Goal: Task Accomplishment & Management: Use online tool/utility

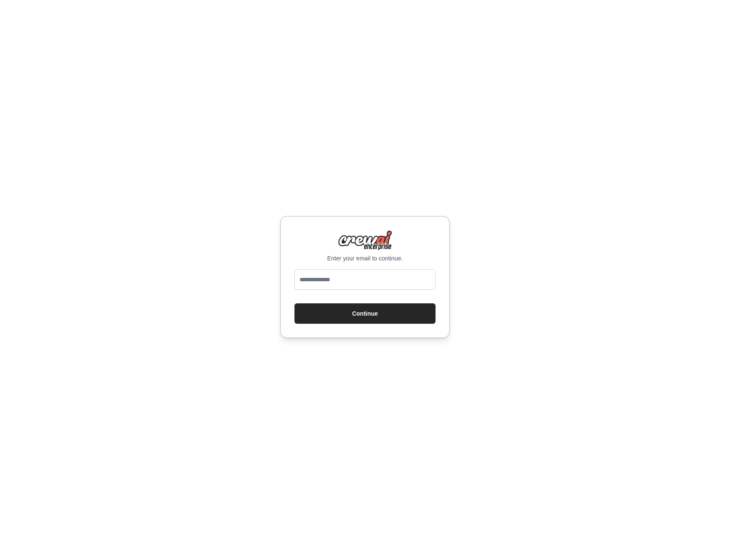
type input "**********"
click at [366, 316] on button "Continue" at bounding box center [364, 313] width 141 height 20
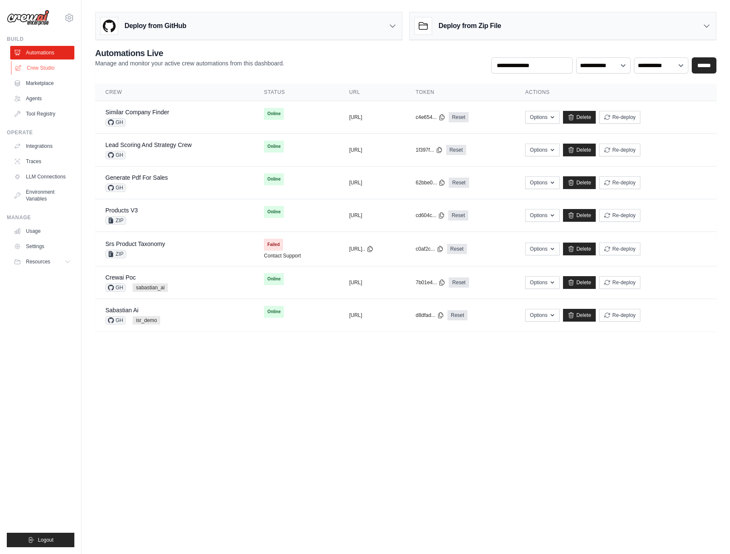
click at [45, 68] on link "Crew Studio" at bounding box center [43, 68] width 64 height 14
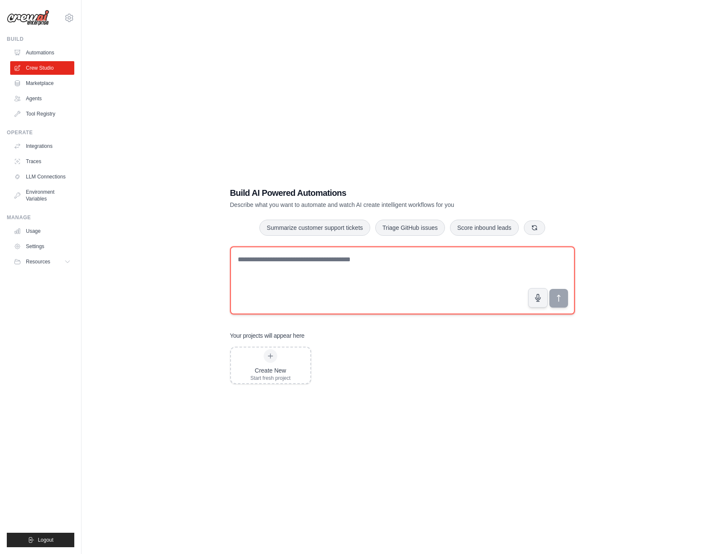
click at [439, 268] on textarea at bounding box center [402, 280] width 345 height 68
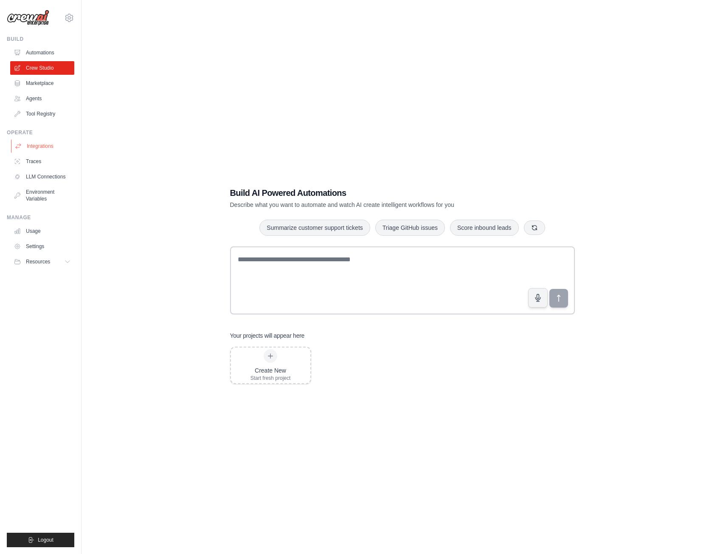
click at [46, 144] on link "Integrations" at bounding box center [43, 146] width 64 height 14
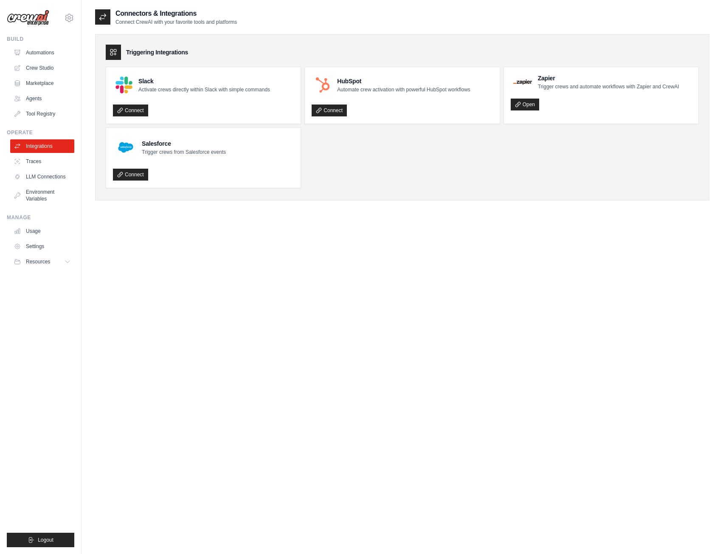
click at [44, 121] on ul "Build Automations Crew Studio Marketplace Agents" at bounding box center [41, 291] width 68 height 511
click at [45, 117] on link "Tool Registry" at bounding box center [43, 114] width 64 height 14
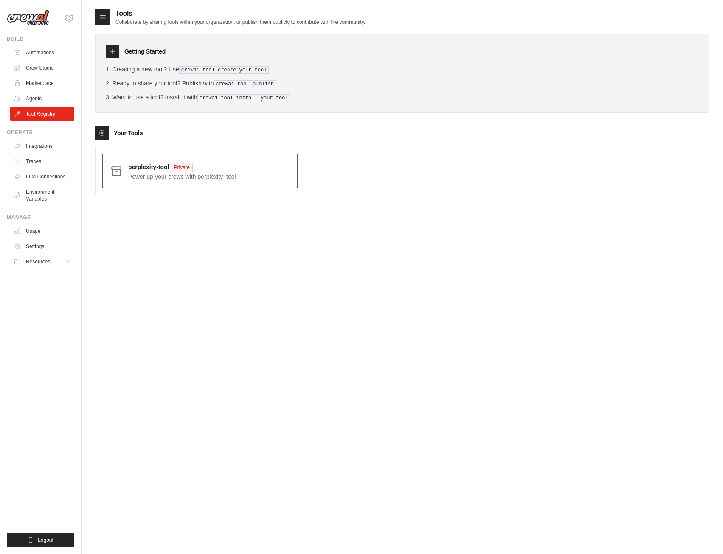
click at [127, 174] on div "perplexity-tool Private Power up your crews with perplexity_tool" at bounding box center [199, 171] width 195 height 34
click at [135, 166] on span at bounding box center [209, 171] width 162 height 20
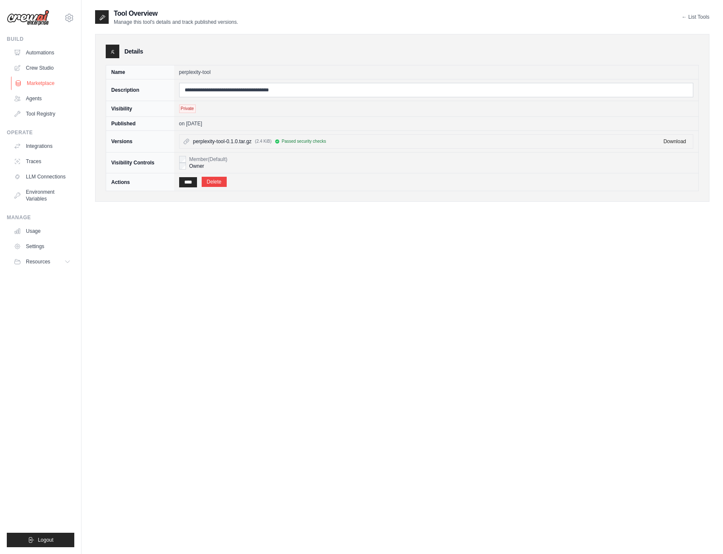
click at [44, 78] on link "Marketplace" at bounding box center [43, 83] width 64 height 14
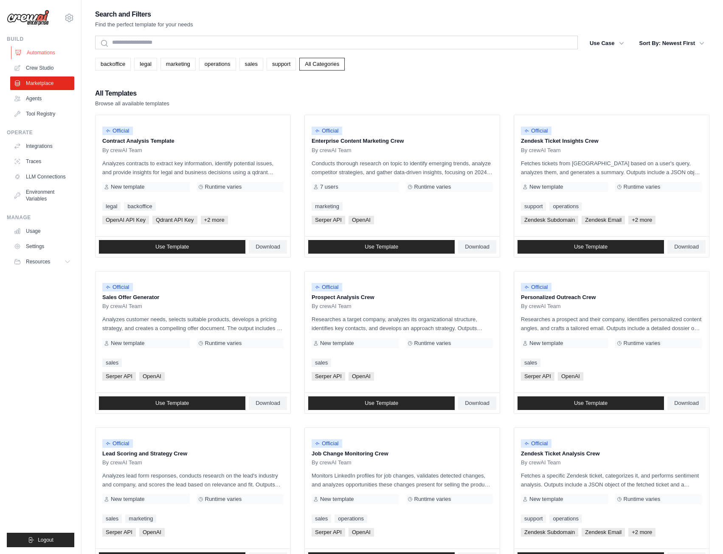
click at [44, 55] on link "Automations" at bounding box center [43, 53] width 64 height 14
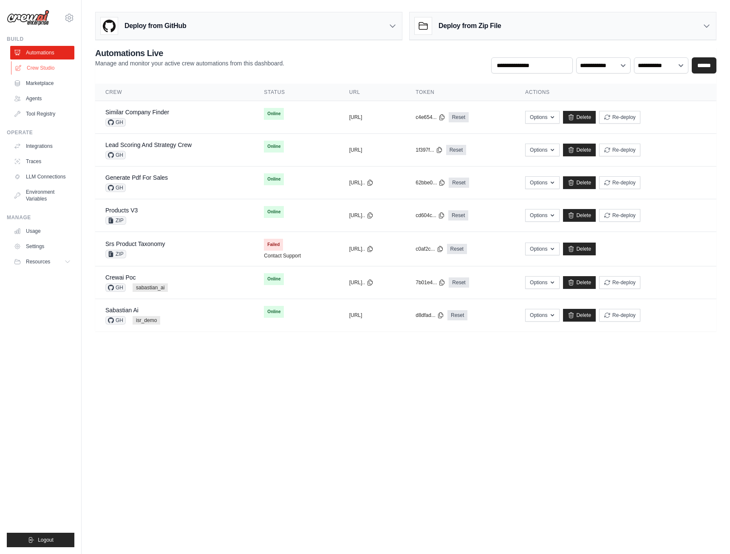
click at [47, 70] on link "Crew Studio" at bounding box center [43, 68] width 64 height 14
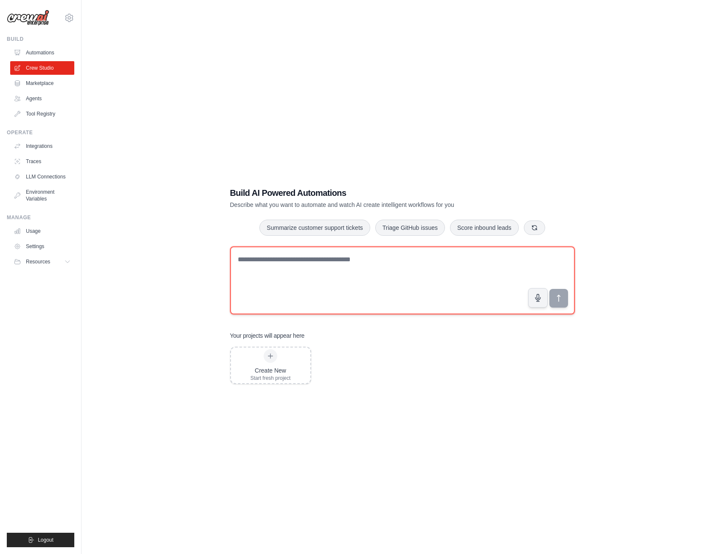
click at [361, 278] on textarea at bounding box center [402, 280] width 345 height 68
paste textarea "**********"
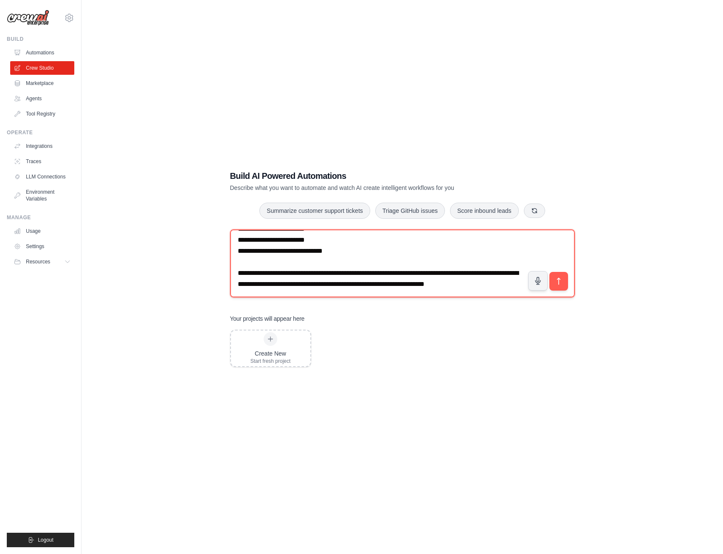
scroll to position [3957, 0]
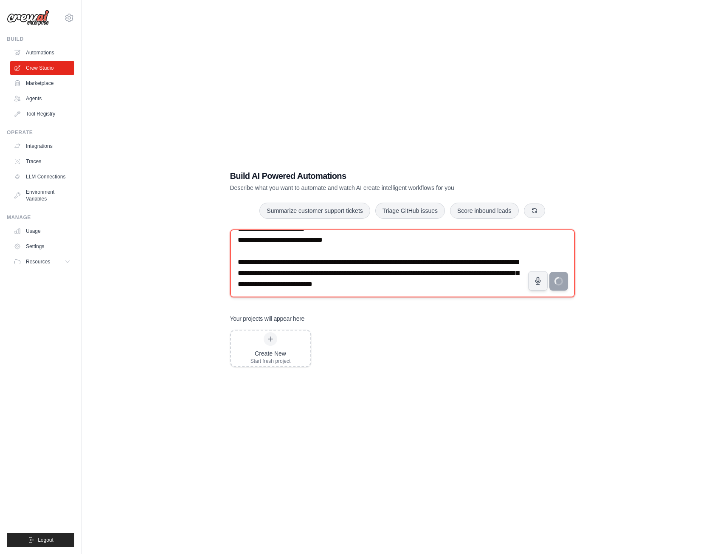
type textarea "**********"
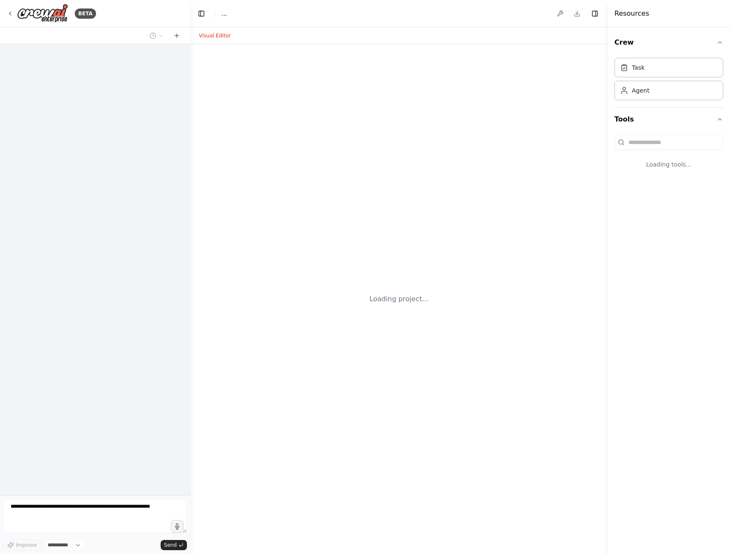
select select "****"
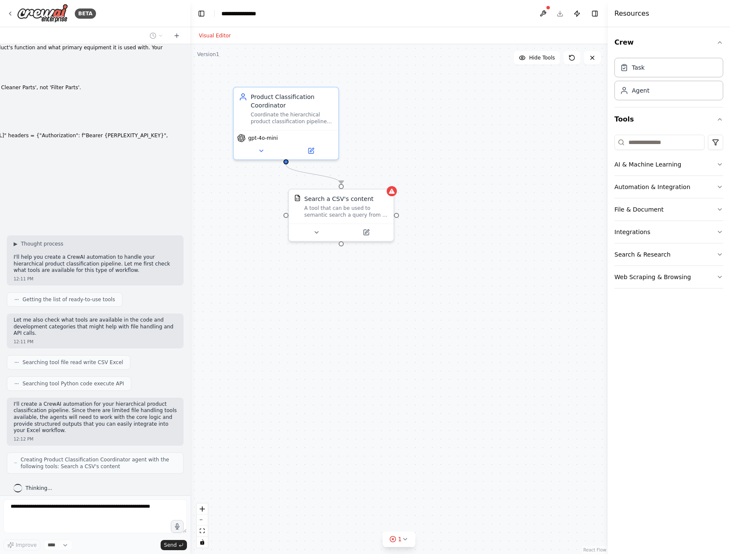
scroll to position [1287, 0]
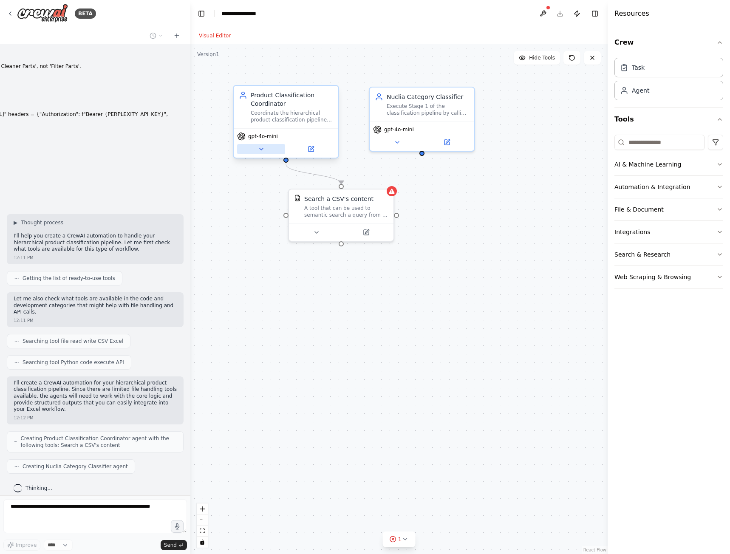
click at [263, 146] on icon at bounding box center [261, 149] width 7 height 7
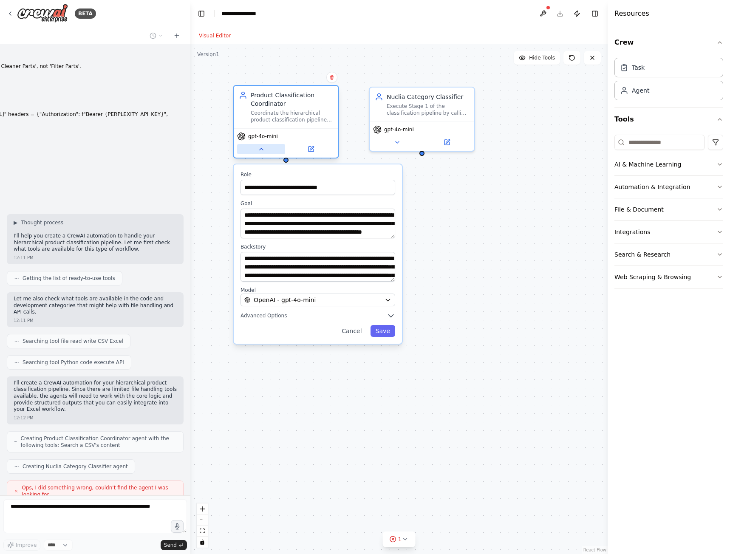
scroll to position [1315, 0]
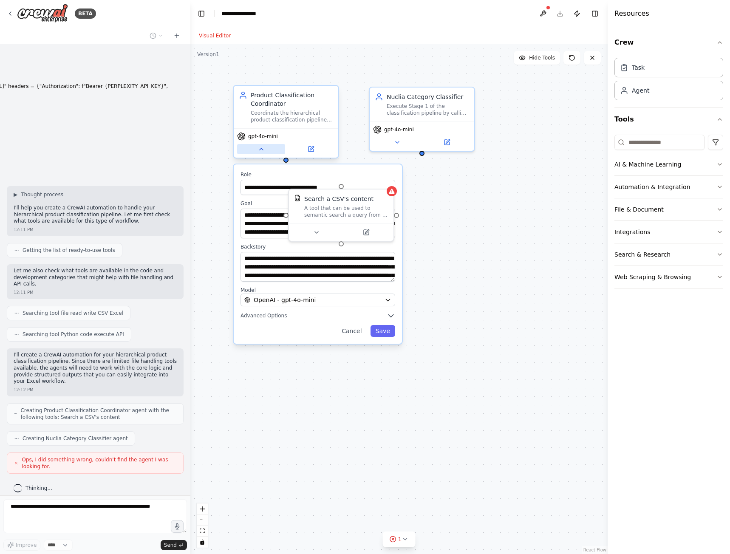
click at [262, 146] on icon at bounding box center [261, 149] width 7 height 7
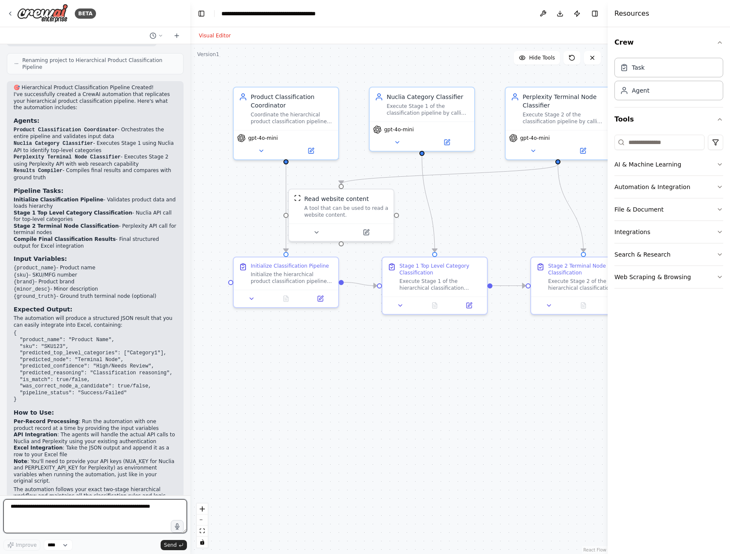
scroll to position [2117, 0]
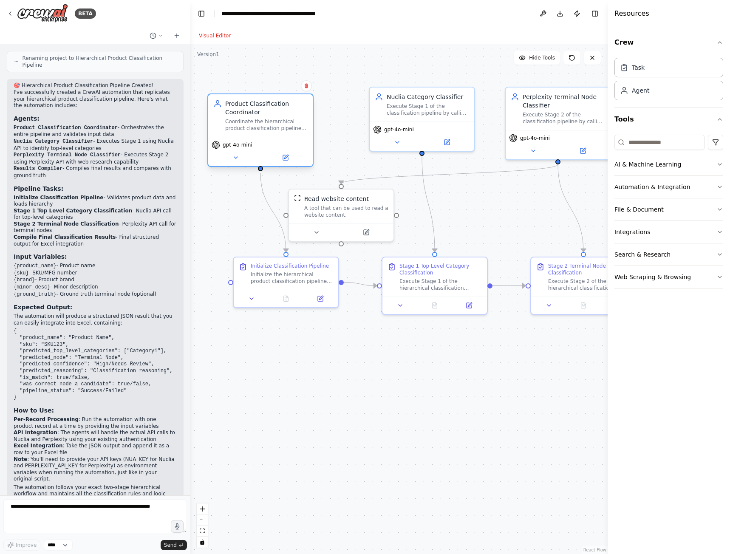
drag, startPoint x: 287, startPoint y: 114, endPoint x: 267, endPoint y: 135, distance: 29.4
click at [262, 124] on div "Coordinate the hierarchical product classification pipeline by processing produ…" at bounding box center [266, 125] width 82 height 14
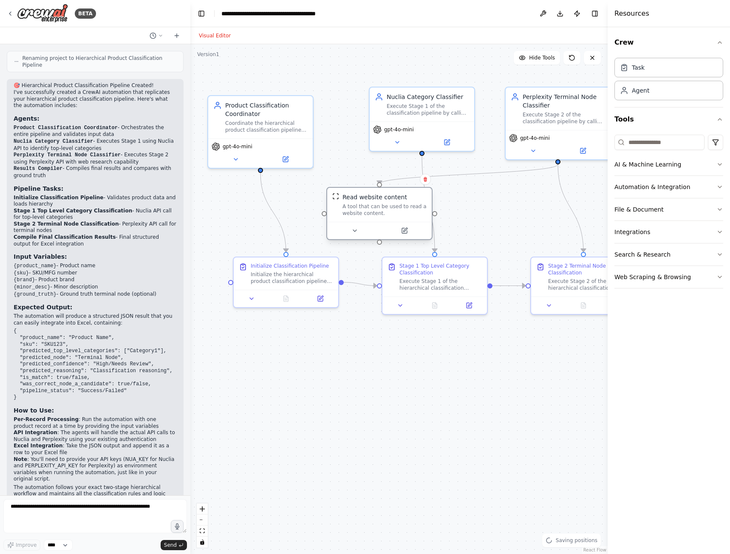
drag, startPoint x: 343, startPoint y: 212, endPoint x: 384, endPoint y: 214, distance: 41.2
click at [384, 214] on div "A tool that can be used to read a website content." at bounding box center [384, 210] width 84 height 14
